Goal: Transaction & Acquisition: Purchase product/service

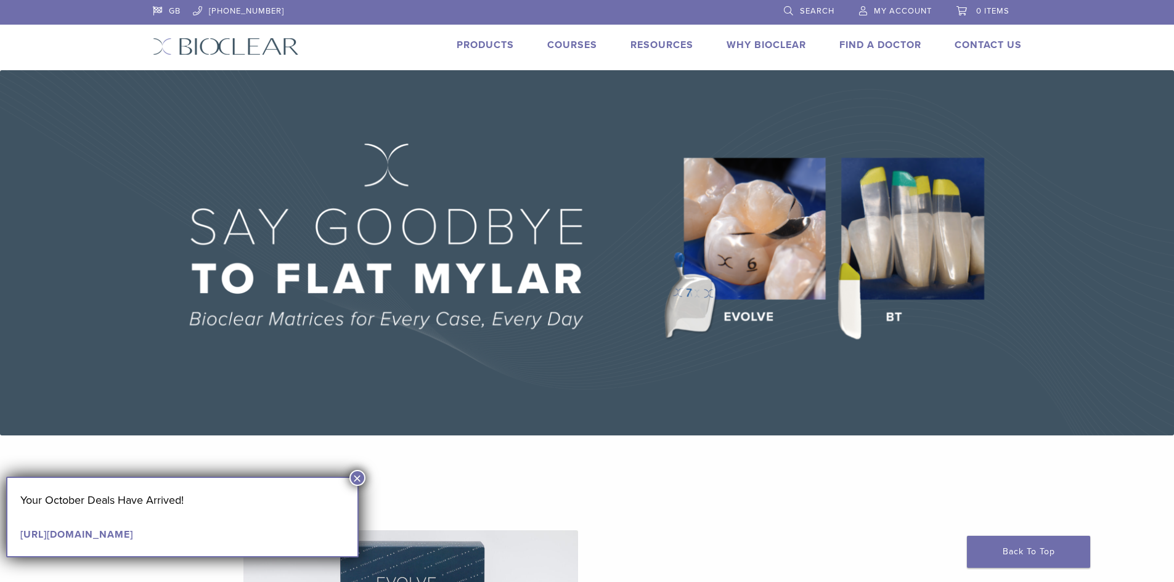
click at [907, 221] on img at bounding box center [587, 252] width 1174 height 365
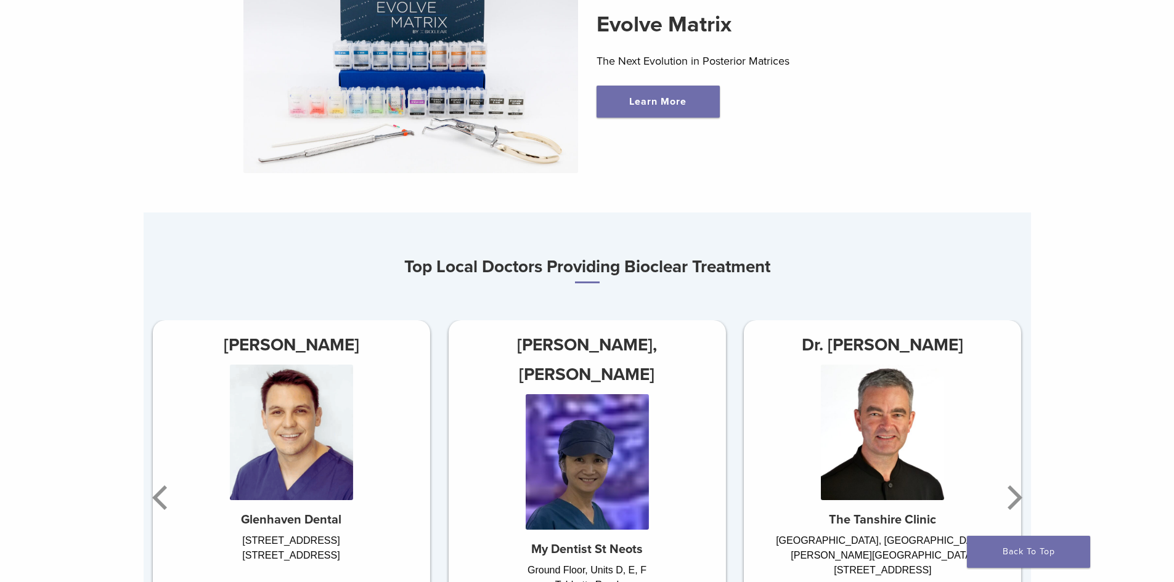
scroll to position [863, 0]
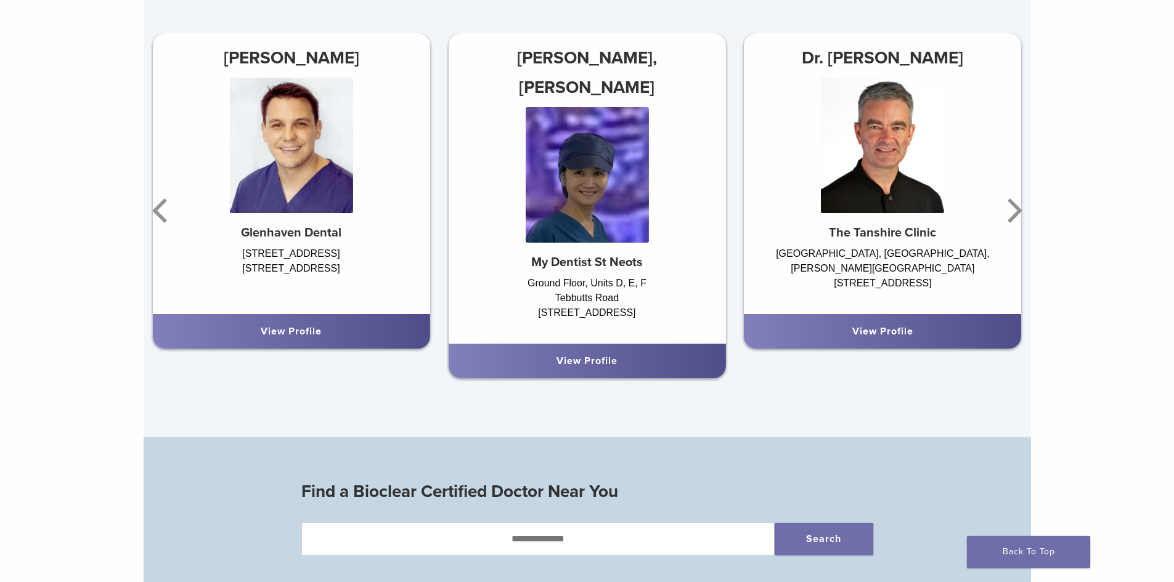
click at [292, 326] on div "View Profile" at bounding box center [291, 331] width 277 height 35
click at [296, 336] on link "View Profile" at bounding box center [291, 331] width 61 height 12
click at [304, 142] on img at bounding box center [291, 146] width 123 height 136
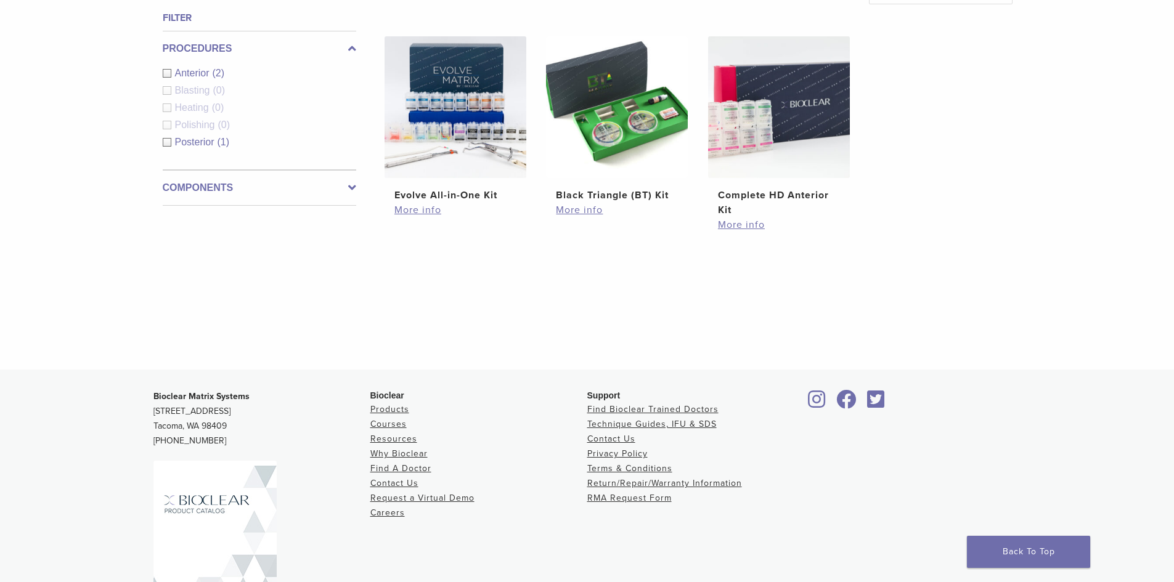
scroll to position [303, 0]
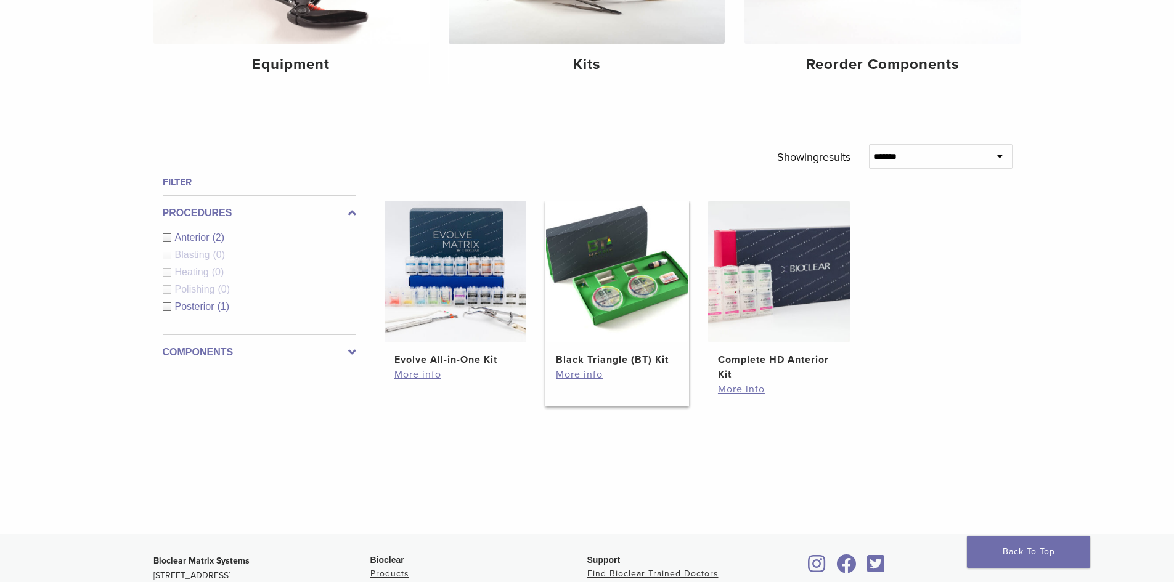
click at [613, 288] on img at bounding box center [617, 272] width 142 height 142
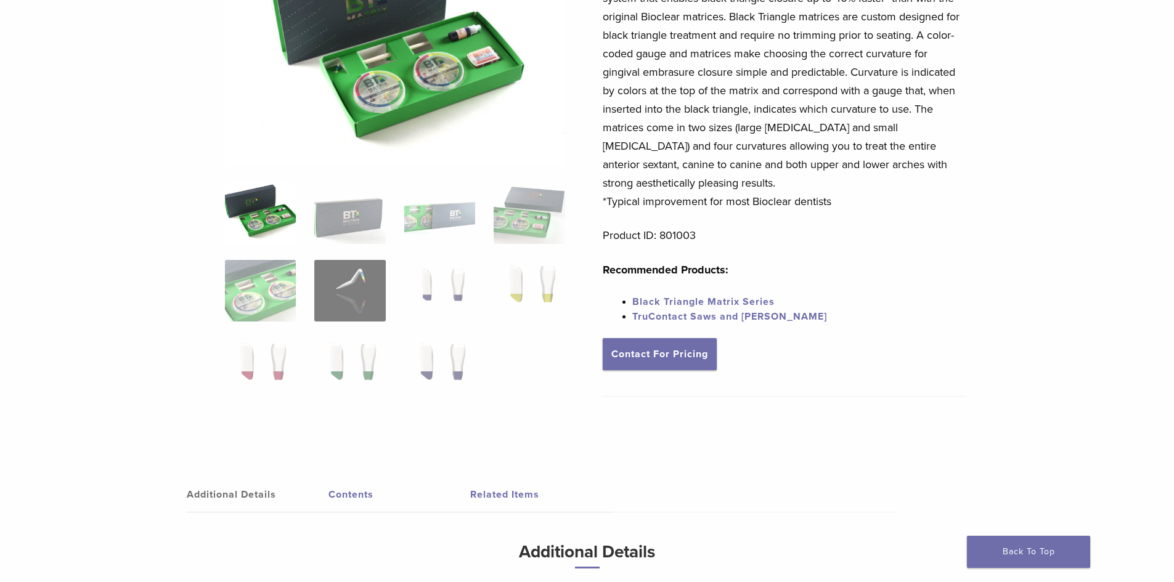
scroll to position [185, 0]
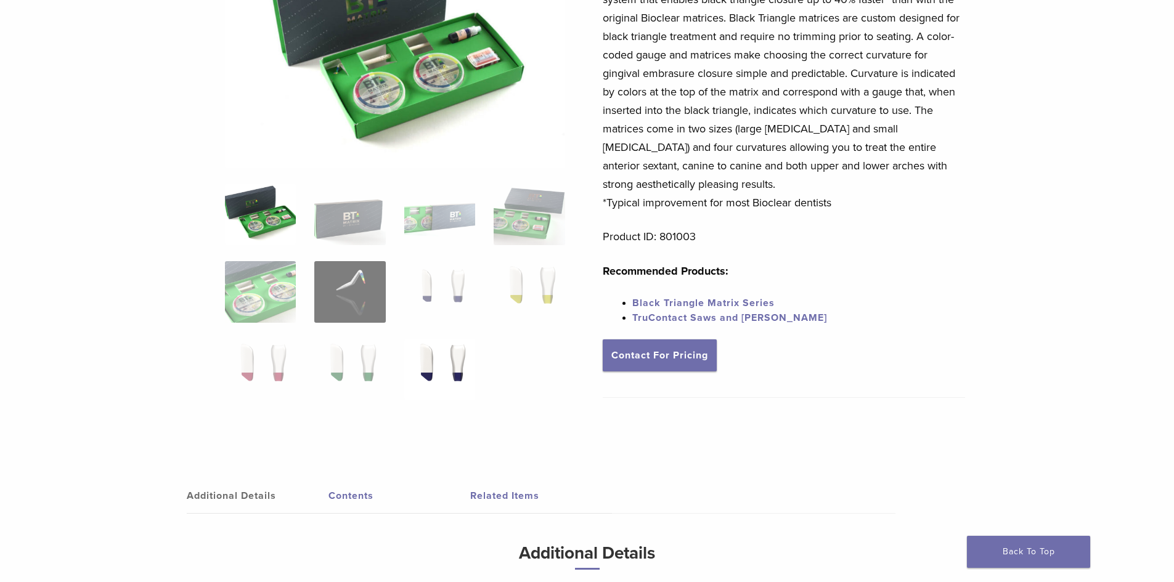
click at [437, 361] on img at bounding box center [439, 370] width 71 height 62
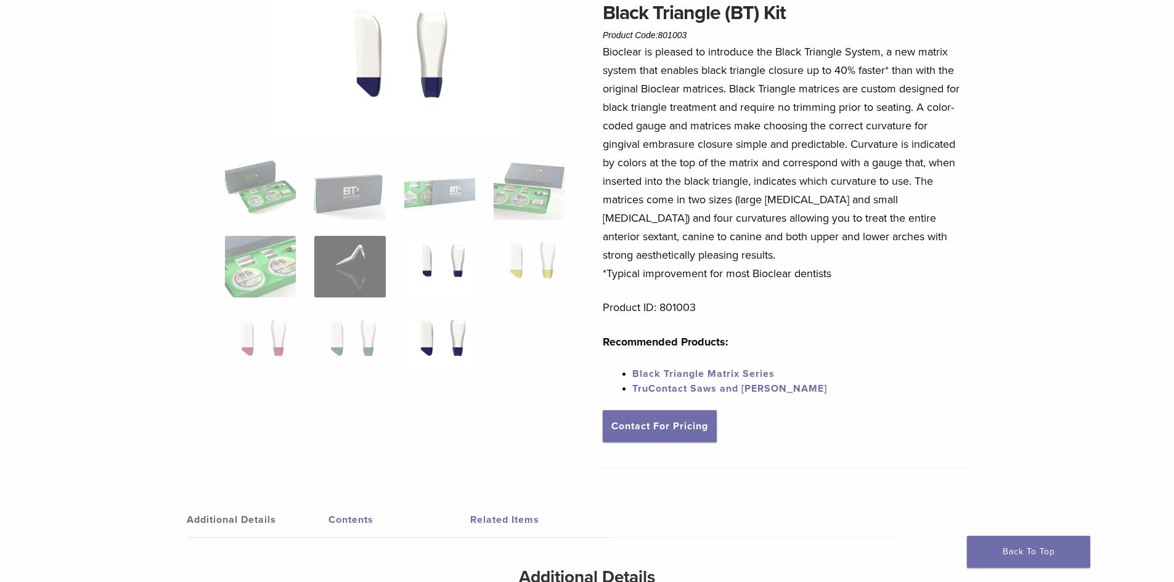
scroll to position [0, 0]
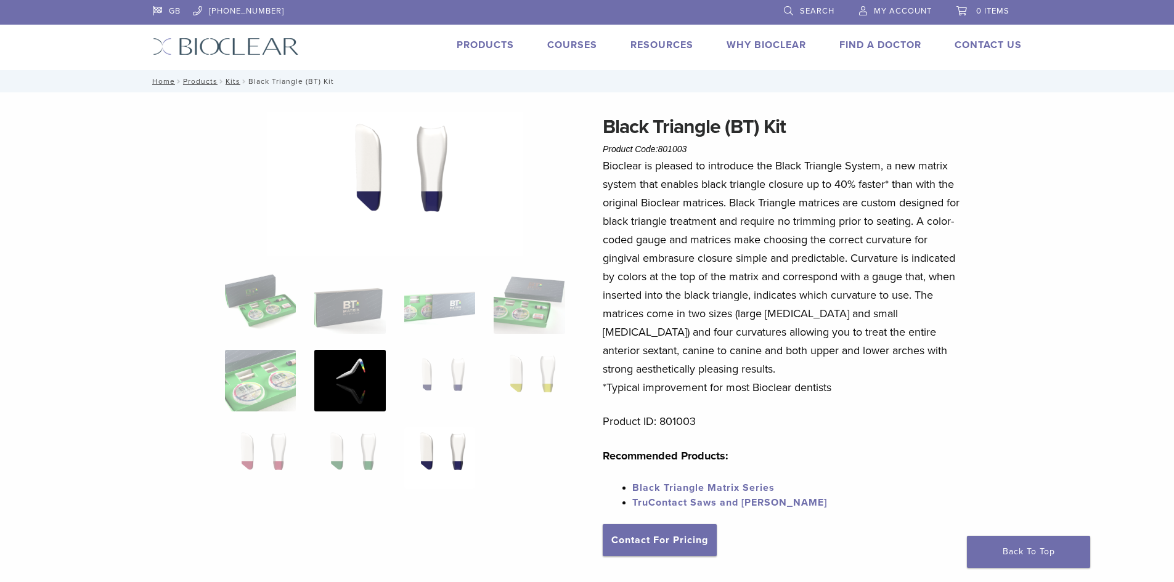
click at [336, 372] on img at bounding box center [349, 381] width 71 height 62
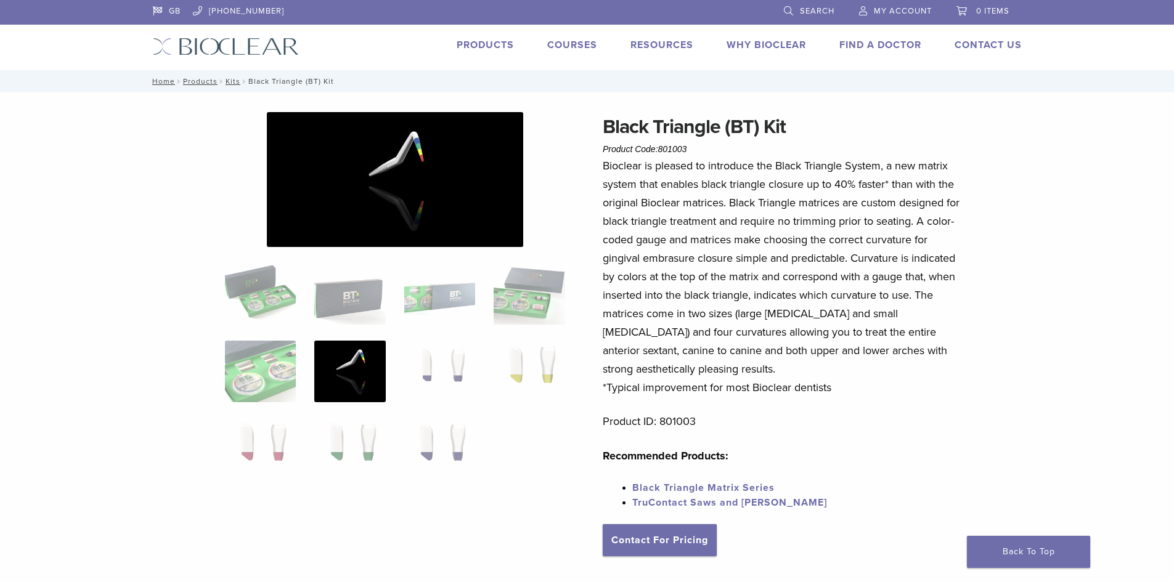
click at [423, 163] on img at bounding box center [395, 179] width 256 height 135
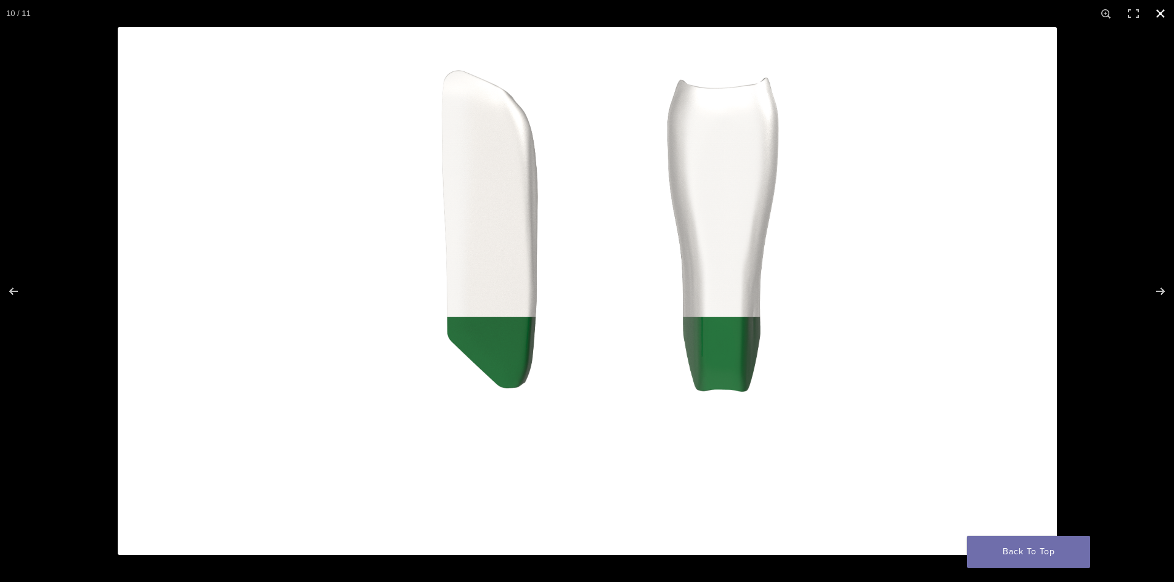
click at [19, 58] on div "Full screen image" at bounding box center [587, 291] width 1174 height 582
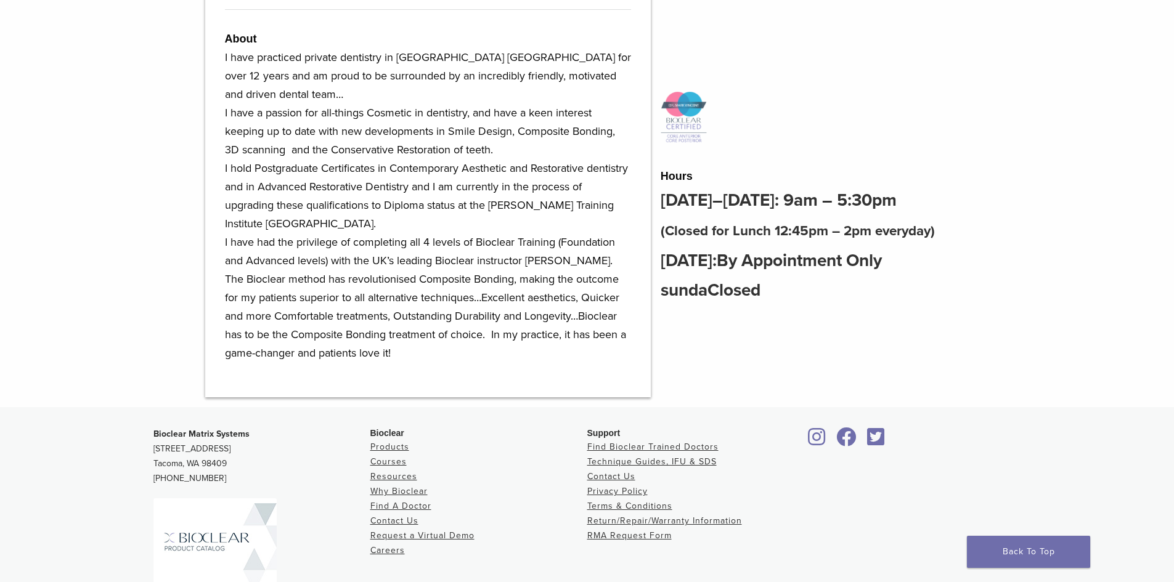
scroll to position [185, 0]
